Goal: Information Seeking & Learning: Learn about a topic

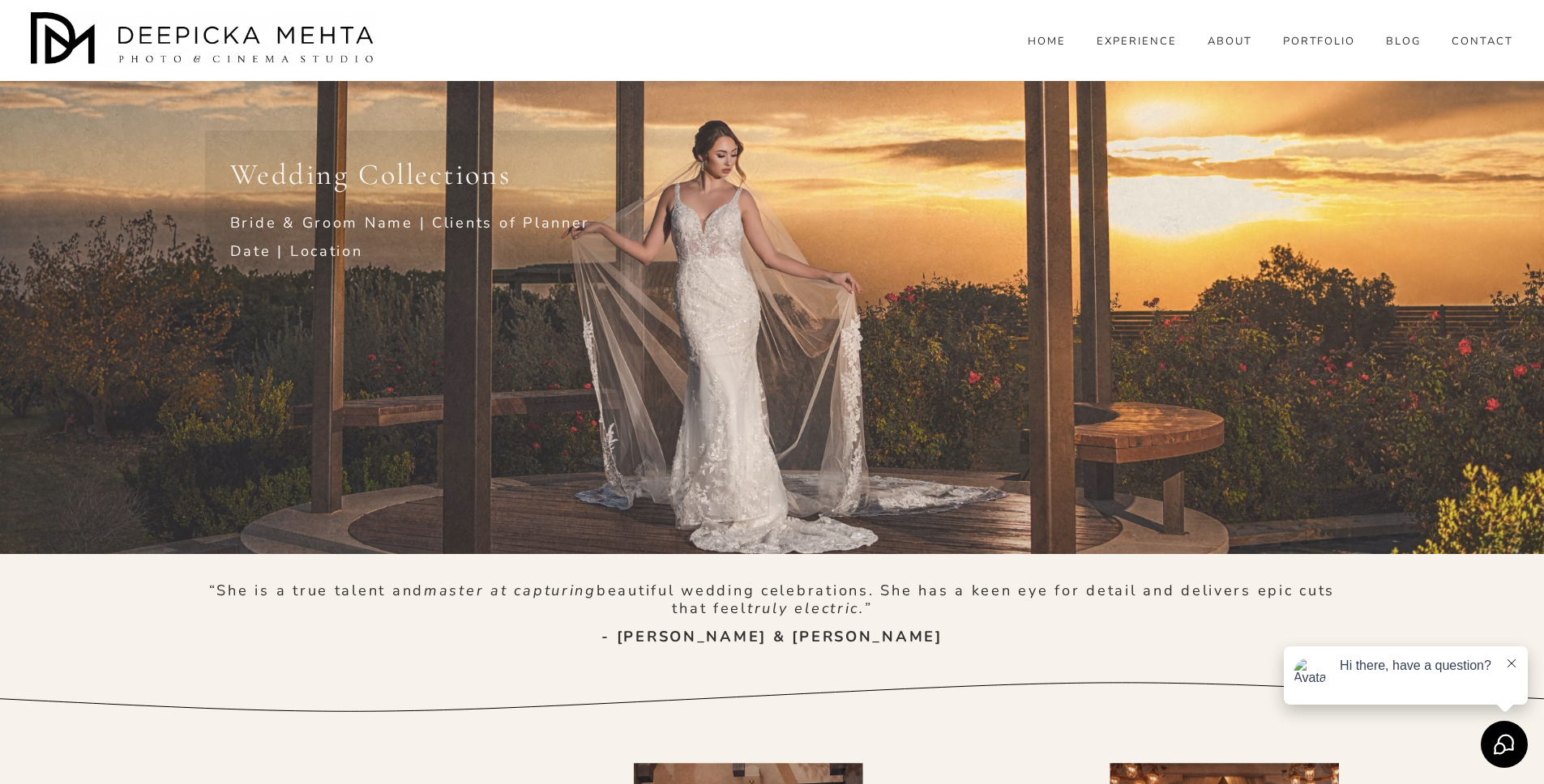
click at [1533, 10] on div "Skip to Content HOME" at bounding box center [772, 40] width 1544 height 81
click at [1537, 2] on div "Skip to Content HOME" at bounding box center [772, 40] width 1544 height 81
click at [1531, 11] on div "Skip to Content HOME" at bounding box center [772, 40] width 1544 height 81
